Goal: Book appointment/travel/reservation

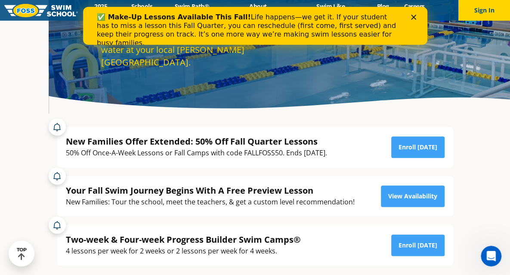
scroll to position [78, 0]
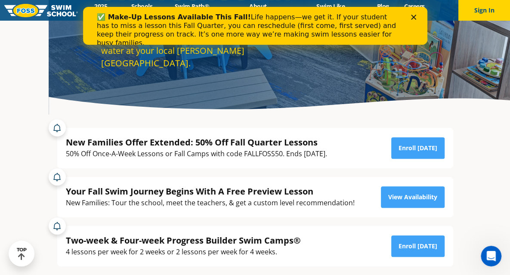
click at [413, 16] on polygon "Close" at bounding box center [412, 17] width 5 height 5
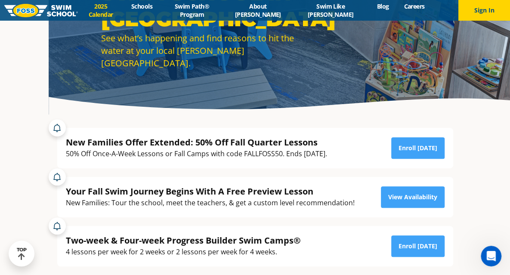
click at [114, 8] on link "2025 Calendar" at bounding box center [101, 10] width 46 height 16
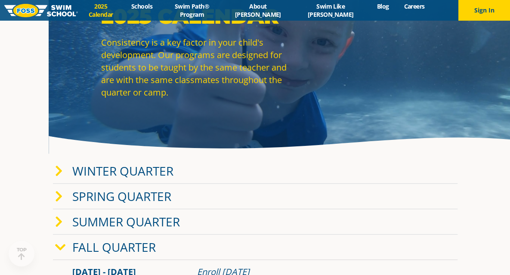
scroll to position [49, 0]
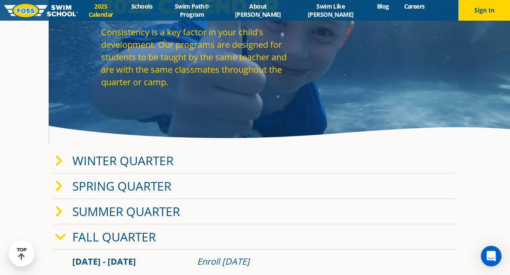
click at [131, 238] on link "Fall Quarter" at bounding box center [113, 236] width 83 height 16
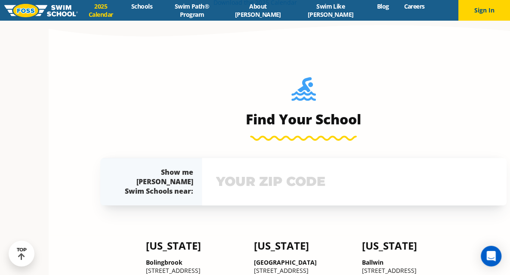
click at [224, 184] on input "text" at bounding box center [354, 181] width 280 height 25
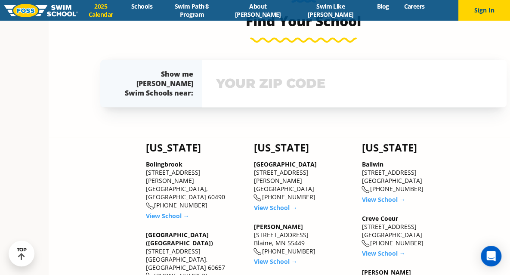
scroll to position [439, 0]
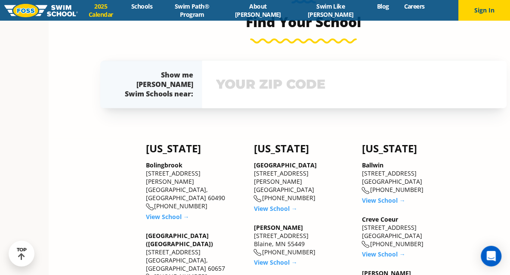
click at [299, 86] on input "text" at bounding box center [354, 84] width 280 height 25
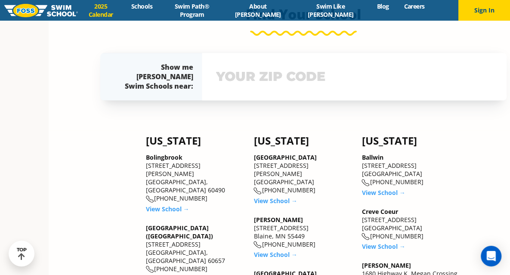
scroll to position [456, 0]
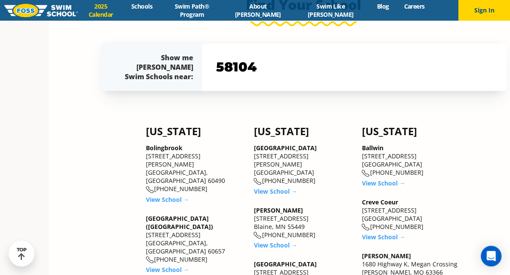
type input "58104"
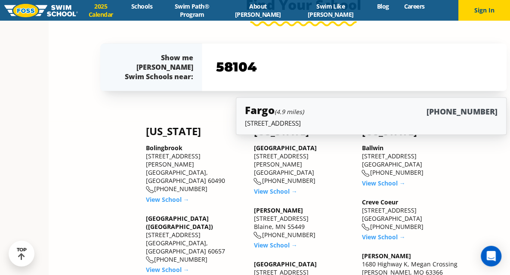
click at [267, 122] on p "[STREET_ADDRESS]" at bounding box center [371, 123] width 252 height 9
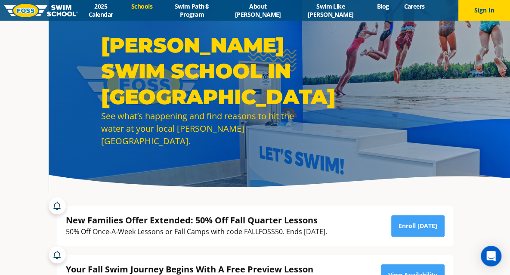
click at [154, 7] on link "Schools" at bounding box center [141, 6] width 36 height 8
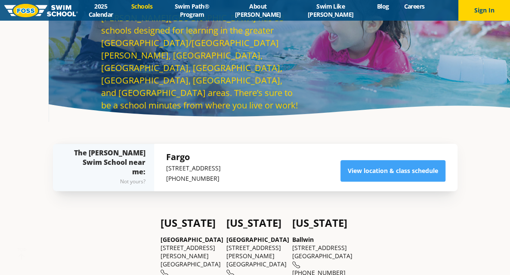
scroll to position [73, 0]
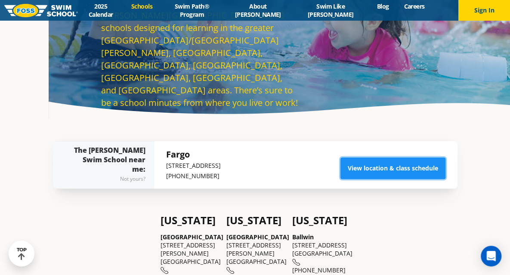
click at [405, 167] on link "View location & class schedule" at bounding box center [392, 168] width 105 height 22
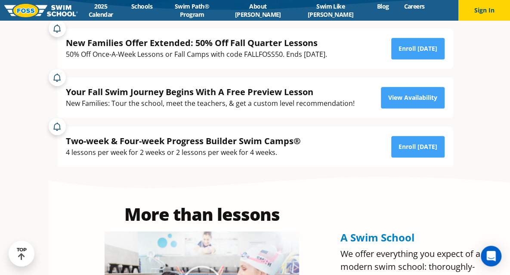
scroll to position [177, 0]
click at [479, 19] on button "Sign In" at bounding box center [484, 10] width 52 height 21
